Goal: Connect with others: Connect with others

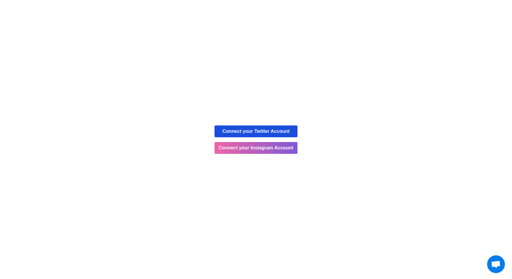
click at [271, 131] on button "Connect your Twitter Account" at bounding box center [256, 132] width 83 height 12
